Goal: Navigation & Orientation: Find specific page/section

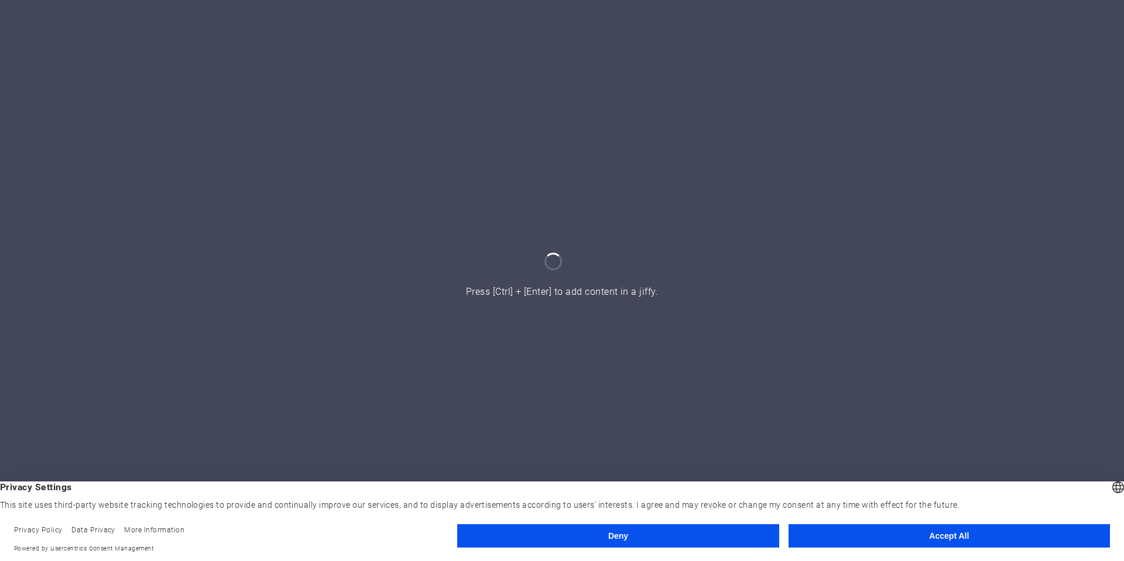
click at [842, 539] on button "Accept All" at bounding box center [949, 536] width 321 height 23
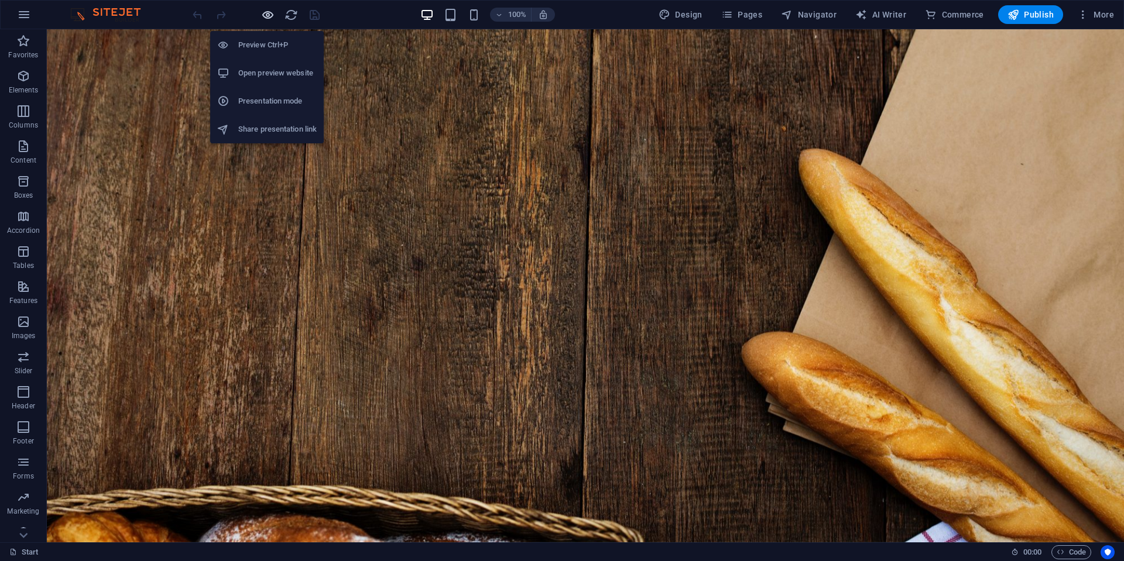
click at [264, 12] on icon "button" at bounding box center [267, 14] width 13 height 13
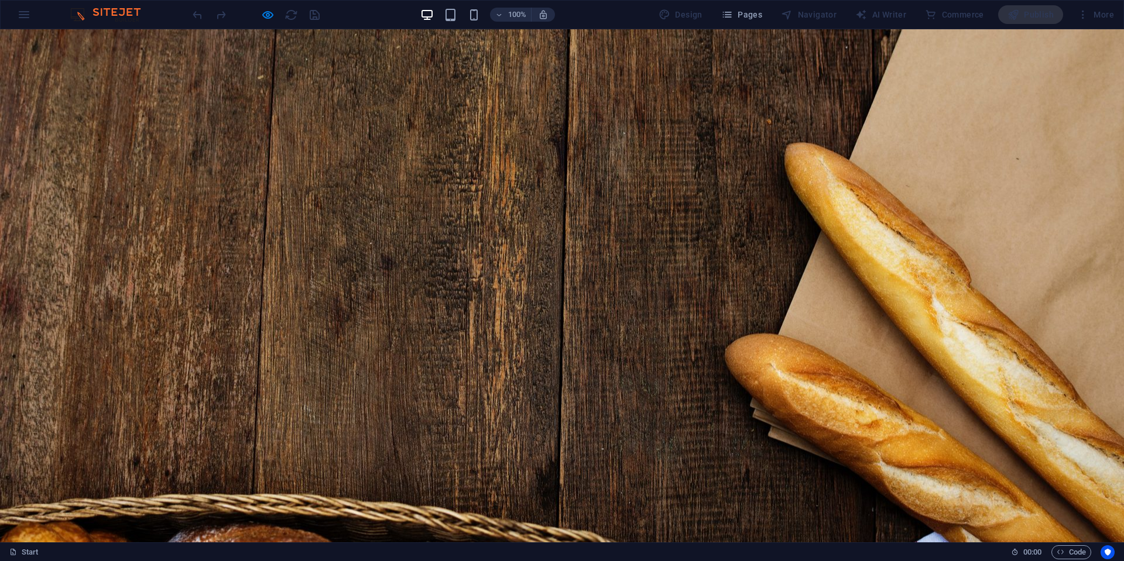
click at [42, 561] on button at bounding box center [30, 569] width 23 height 2
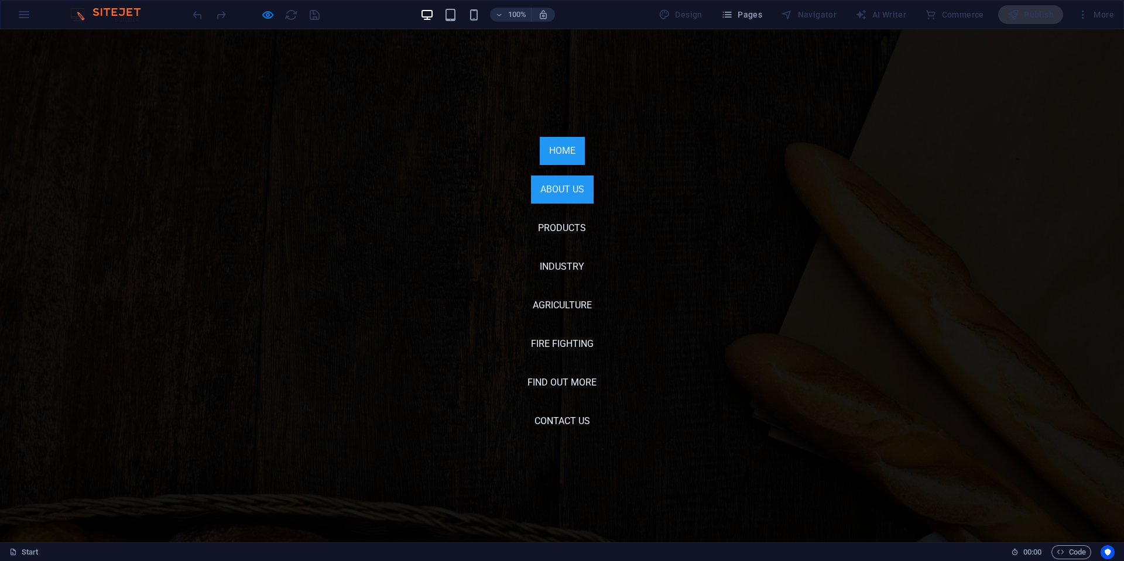
click at [566, 189] on link "About us" at bounding box center [562, 190] width 63 height 28
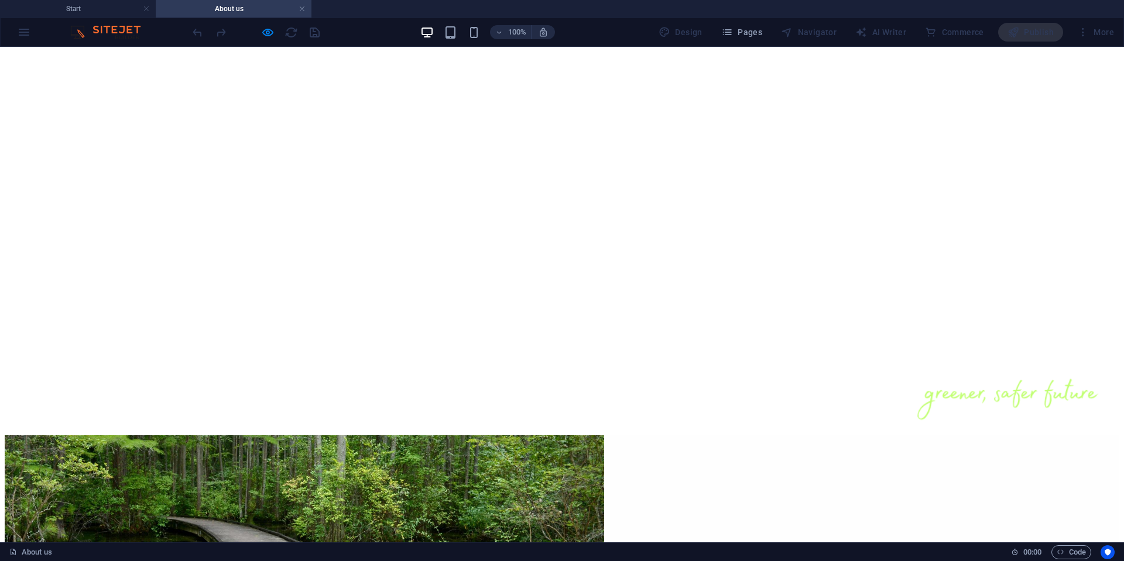
scroll to position [204, 0]
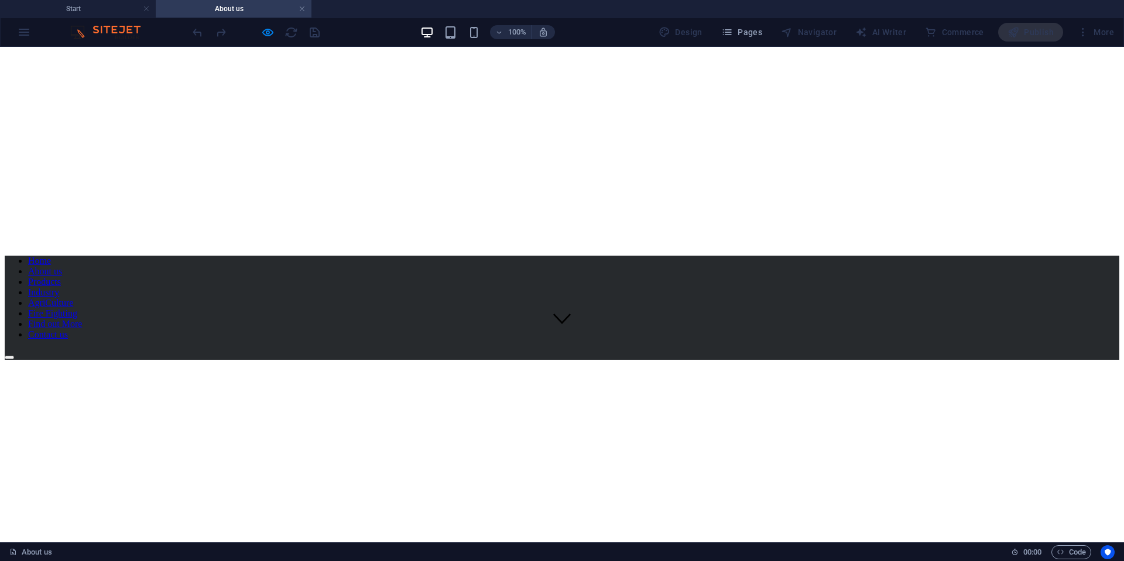
click at [1081, 349] on div at bounding box center [562, 354] width 1115 height 11
click at [539, 256] on nav "Home About us Products Industry AgriCulture Fire Fighting Find out More Contact…" at bounding box center [562, 298] width 1115 height 84
click at [565, 256] on nav "Home About us Products Industry AgriCulture Fire Fighting Find out More Contact…" at bounding box center [562, 298] width 1115 height 84
click at [1084, 349] on div at bounding box center [562, 354] width 1115 height 11
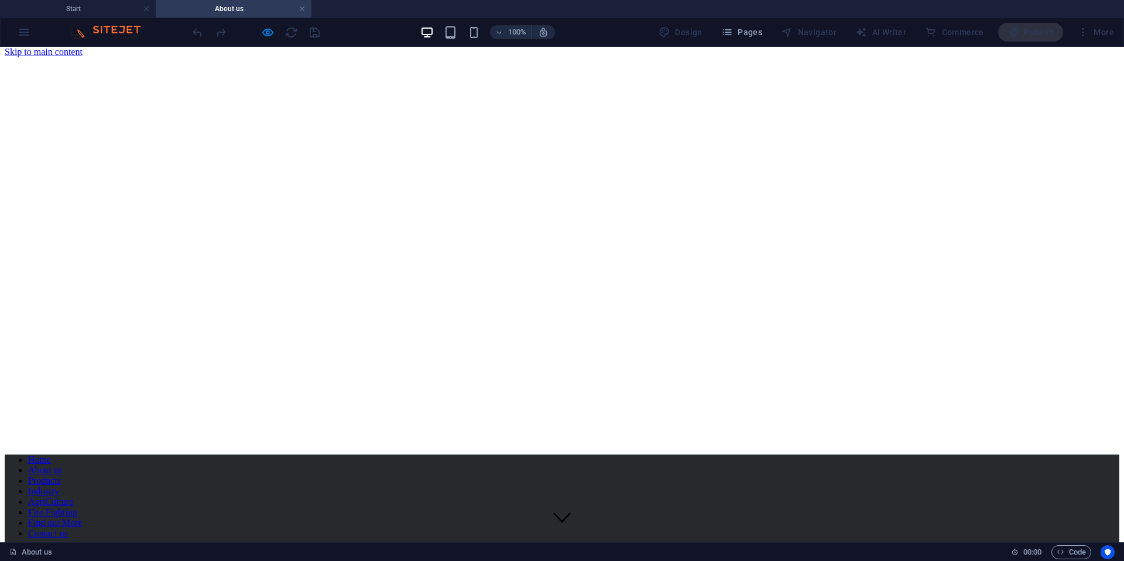
scroll to position [0, 0]
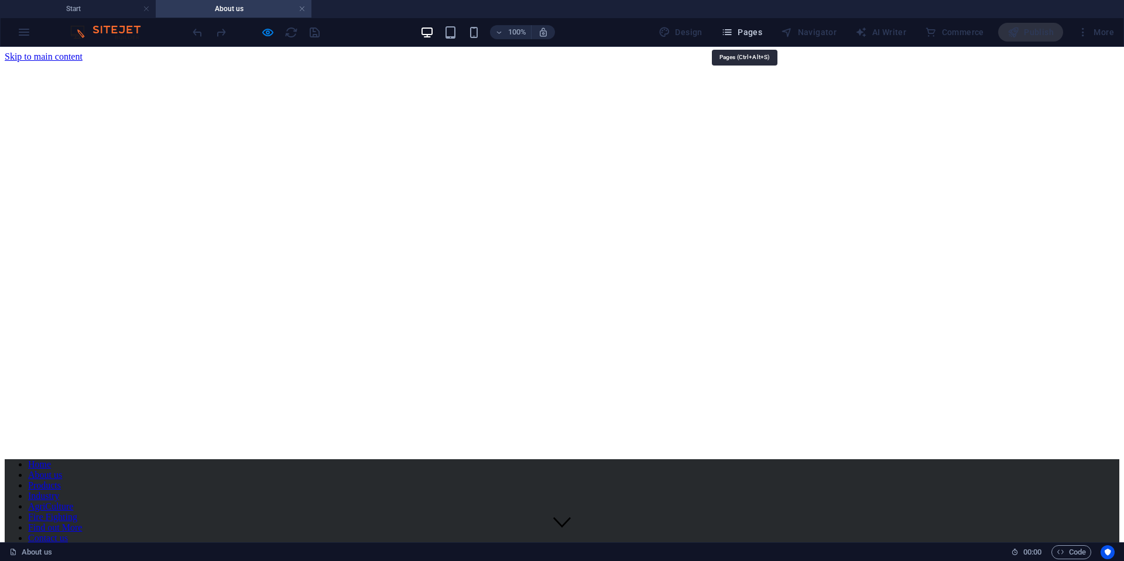
click at [749, 34] on span "Pages" at bounding box center [741, 32] width 41 height 12
